Goal: Task Accomplishment & Management: Use online tool/utility

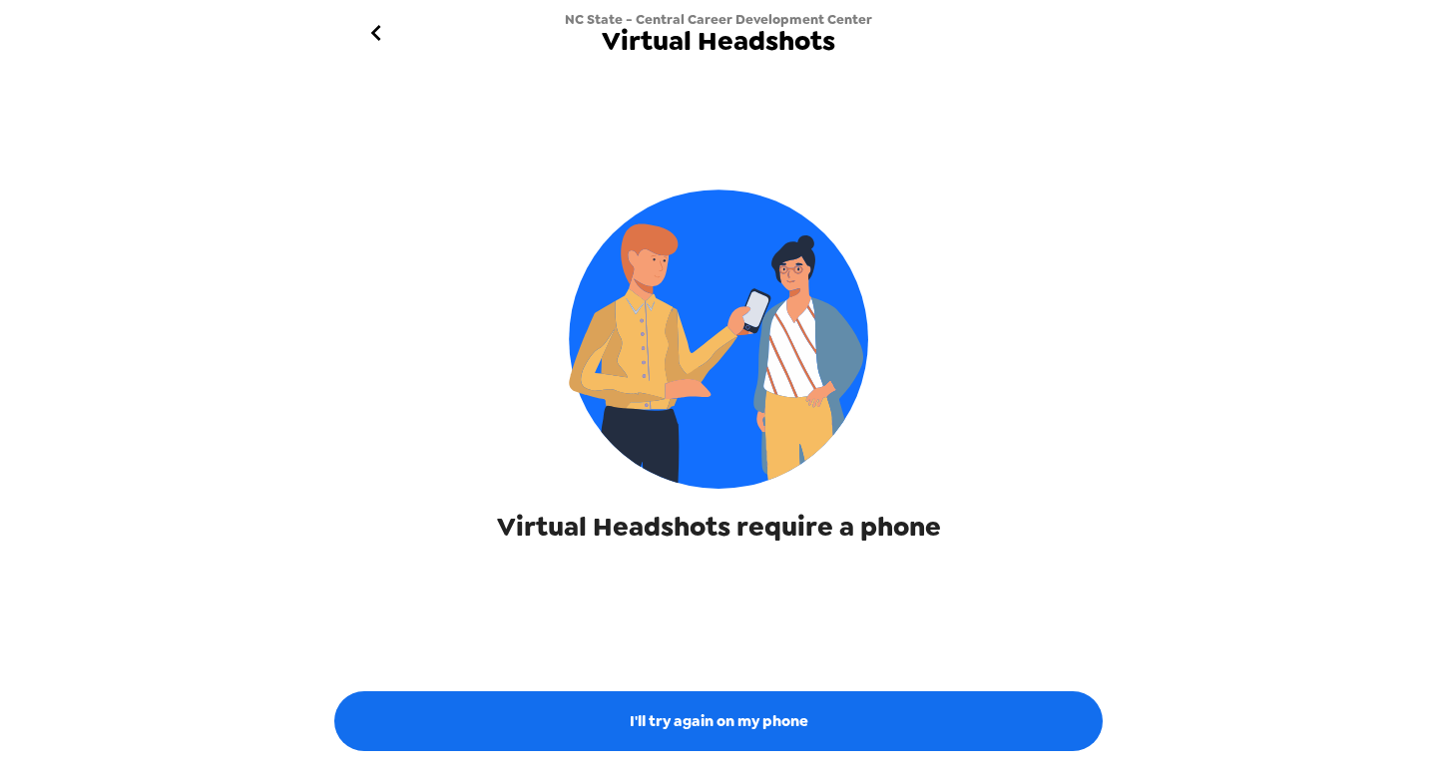
click at [367, 28] on icon "go back" at bounding box center [376, 33] width 32 height 32
click at [376, 34] on icon "go back" at bounding box center [376, 33] width 32 height 32
